Goal: Task Accomplishment & Management: Manage account settings

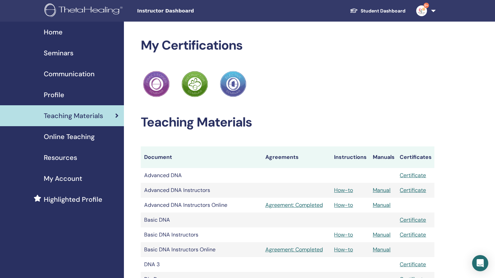
click at [58, 50] on span "Seminars" at bounding box center [59, 53] width 30 height 10
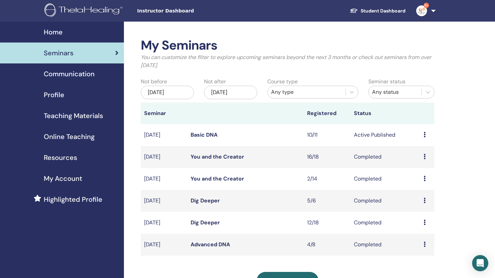
click at [424, 132] on icon at bounding box center [425, 134] width 2 height 5
click at [416, 155] on link "Attendees" at bounding box center [420, 157] width 26 height 7
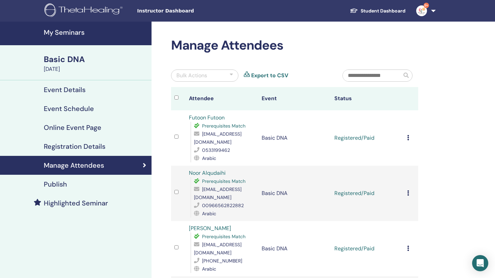
click at [408, 135] on icon at bounding box center [408, 137] width 2 height 5
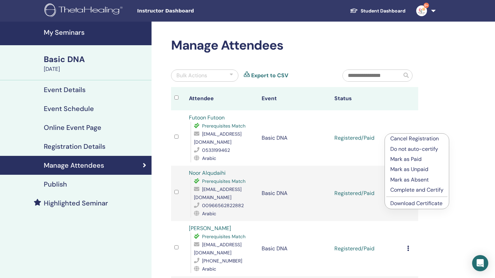
click at [410, 192] on p "Complete and Certify" at bounding box center [417, 190] width 53 height 8
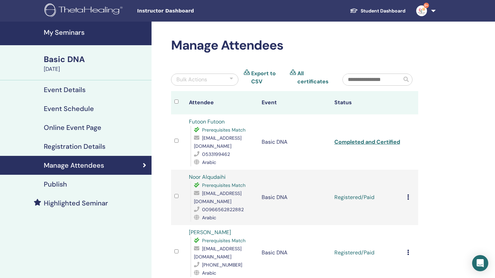
click at [408, 194] on icon at bounding box center [408, 196] width 2 height 5
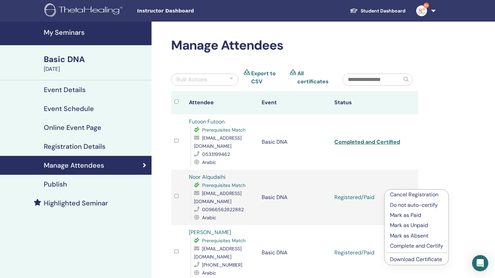
click at [405, 245] on p "Complete and Certify" at bounding box center [416, 246] width 53 height 8
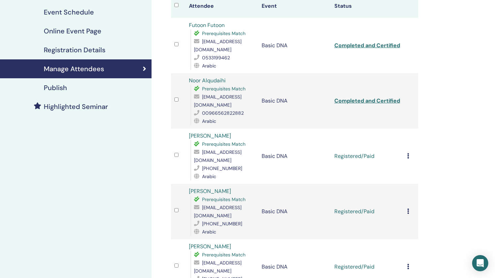
scroll to position [98, 0]
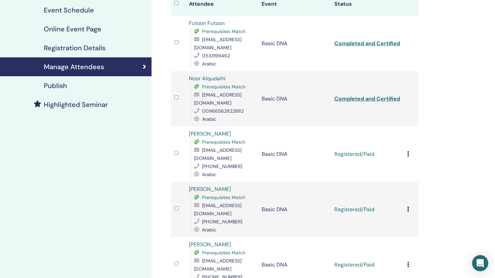
click at [409, 151] on icon at bounding box center [408, 153] width 2 height 5
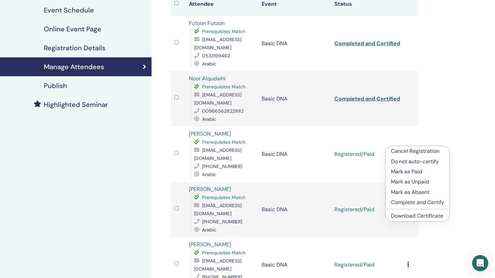
click at [413, 203] on p "Complete and Certify" at bounding box center [417, 202] width 53 height 8
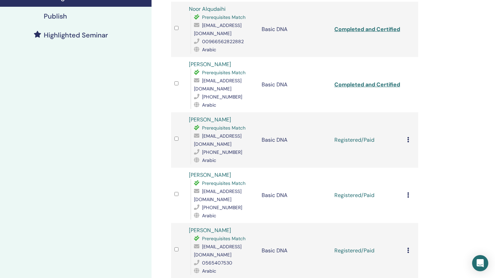
scroll to position [167, 0]
click at [408, 137] on icon at bounding box center [408, 139] width 2 height 5
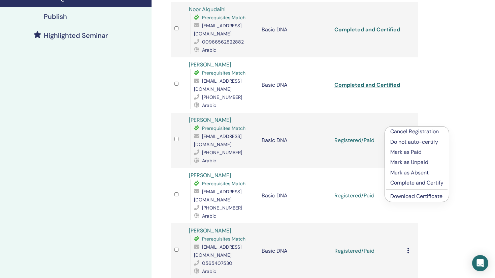
click at [407, 183] on p "Complete and Certify" at bounding box center [417, 183] width 53 height 8
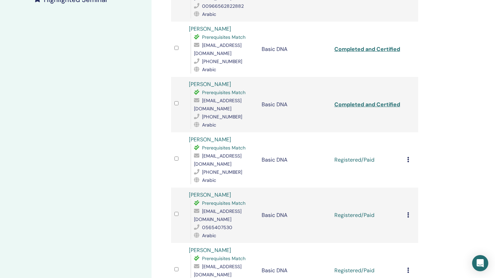
scroll to position [205, 0]
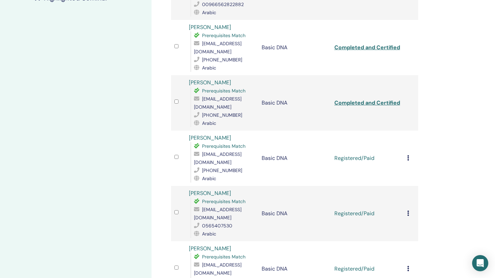
click at [408, 155] on icon at bounding box center [408, 157] width 2 height 5
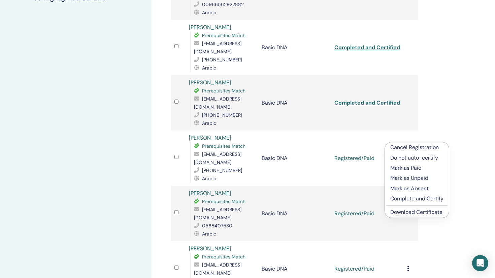
click at [409, 196] on p "Complete and Certify" at bounding box center [417, 198] width 53 height 8
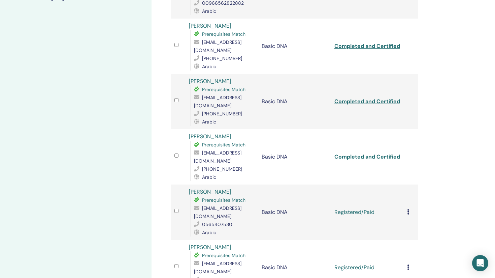
scroll to position [215, 0]
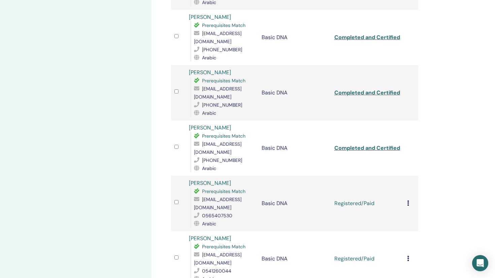
click at [409, 200] on icon at bounding box center [408, 202] width 2 height 5
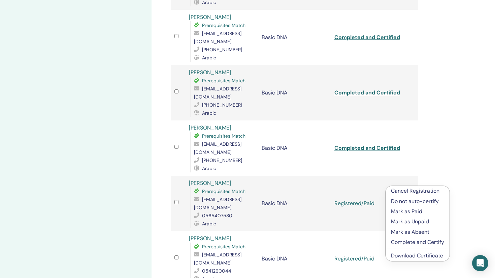
click at [424, 244] on p "Complete and Certify" at bounding box center [417, 242] width 53 height 8
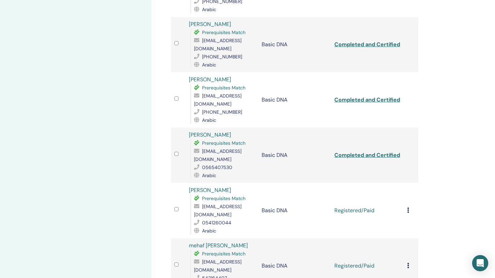
scroll to position [265, 0]
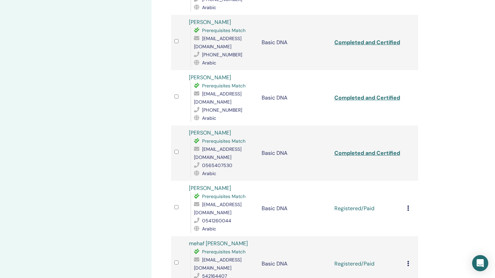
click at [408, 205] on icon at bounding box center [408, 207] width 2 height 5
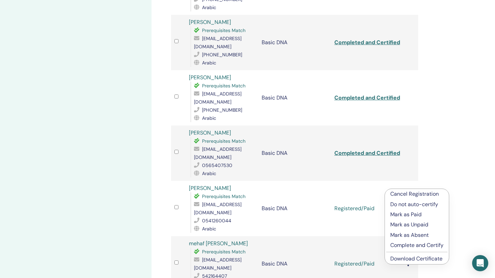
click at [411, 246] on p "Complete and Certify" at bounding box center [417, 245] width 53 height 8
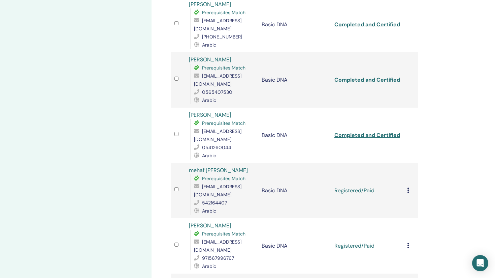
scroll to position [338, 0]
click at [408, 188] on icon at bounding box center [408, 190] width 2 height 5
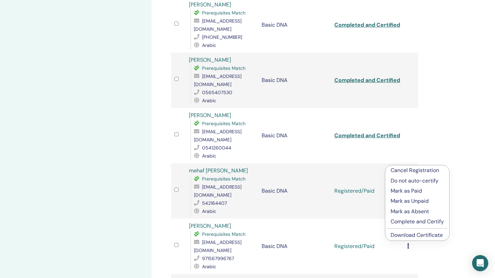
click at [405, 222] on p "Complete and Certify" at bounding box center [417, 221] width 53 height 8
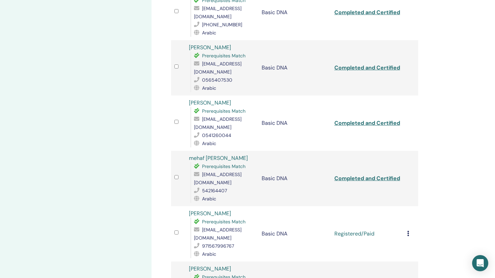
scroll to position [354, 0]
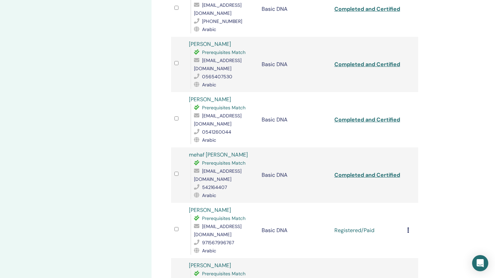
click at [407, 227] on icon at bounding box center [408, 229] width 2 height 5
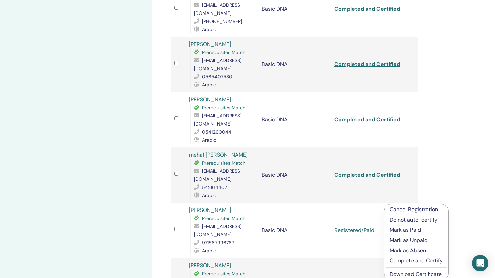
click at [401, 262] on p "Complete and Certify" at bounding box center [416, 260] width 53 height 8
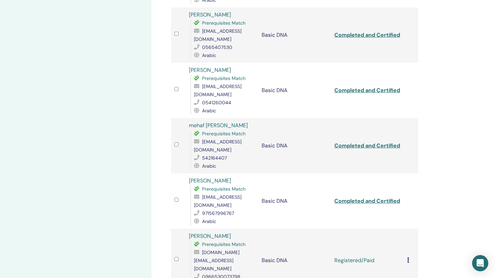
scroll to position [401, 0]
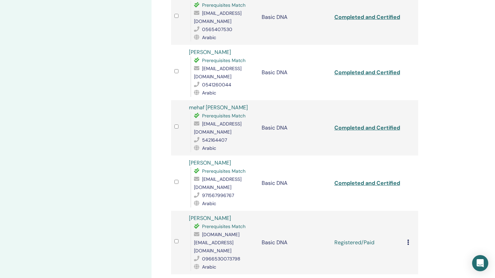
click at [410, 238] on div "Cancel Registration Do not auto-certify Mark as Paid Mark as Unpaid Mark as Abs…" at bounding box center [411, 242] width 8 height 8
click at [408, 267] on p "Complete and Certify" at bounding box center [418, 266] width 53 height 8
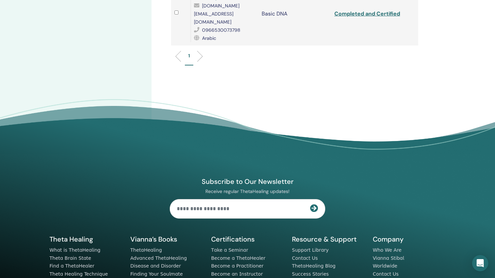
scroll to position [632, 0]
